Goal: Transaction & Acquisition: Purchase product/service

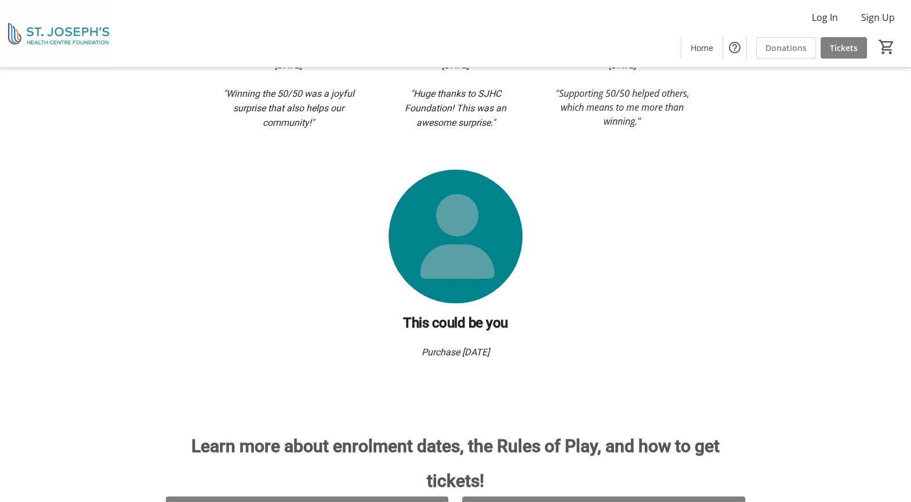
scroll to position [1525, 0]
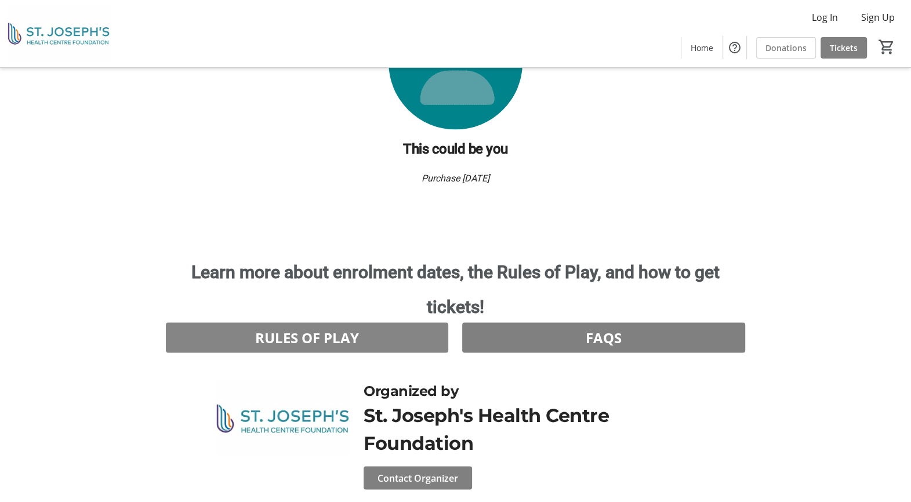
click at [306, 327] on span "RULES OF PLAY" at bounding box center [307, 337] width 104 height 21
click at [835, 51] on span "Tickets" at bounding box center [844, 48] width 28 height 12
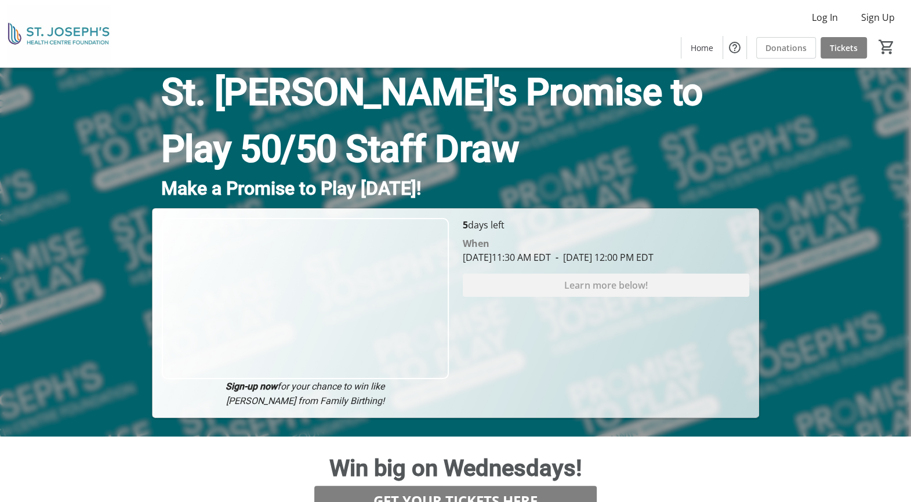
scroll to position [174, 0]
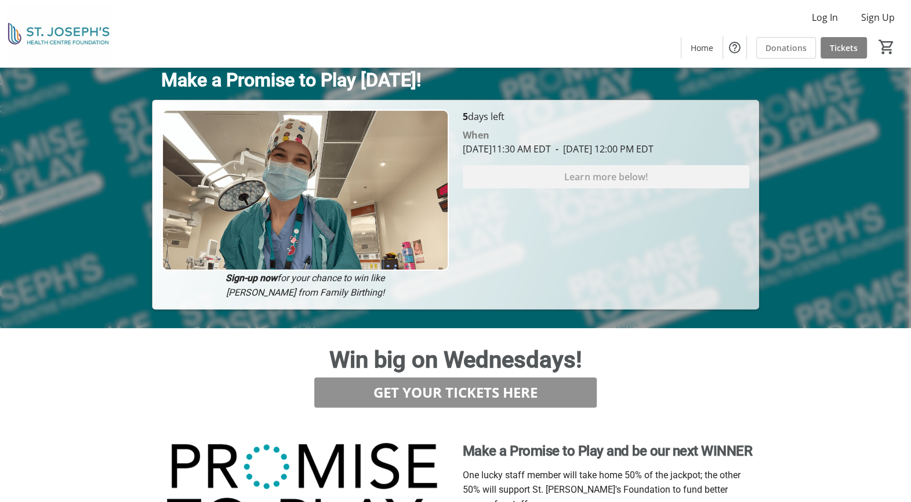
click at [452, 389] on span "GET YOUR TICKETS HERE" at bounding box center [455, 392] width 164 height 21
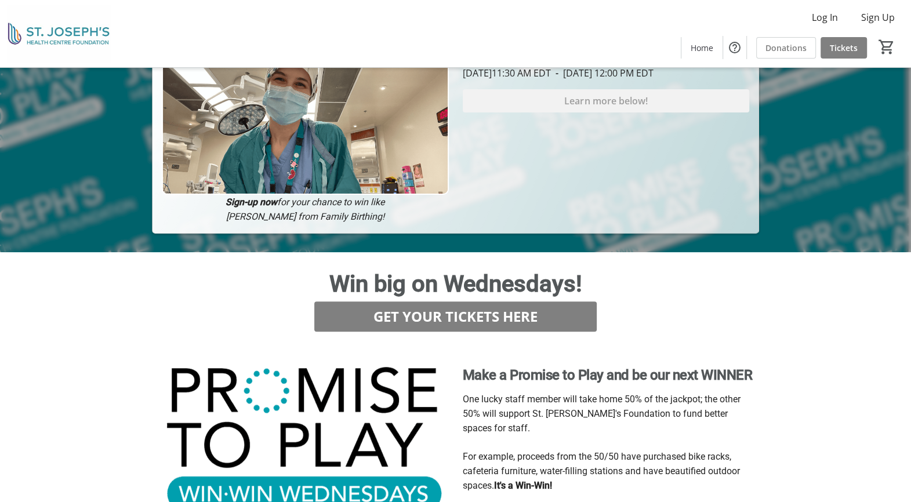
scroll to position [348, 0]
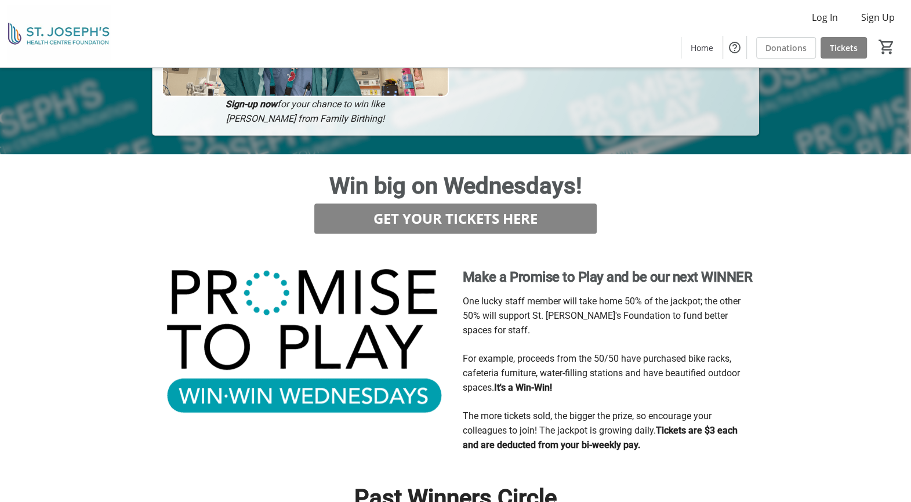
click at [461, 219] on span "GET YOUR TICKETS HERE" at bounding box center [455, 218] width 164 height 21
